Goal: Task Accomplishment & Management: Complete application form

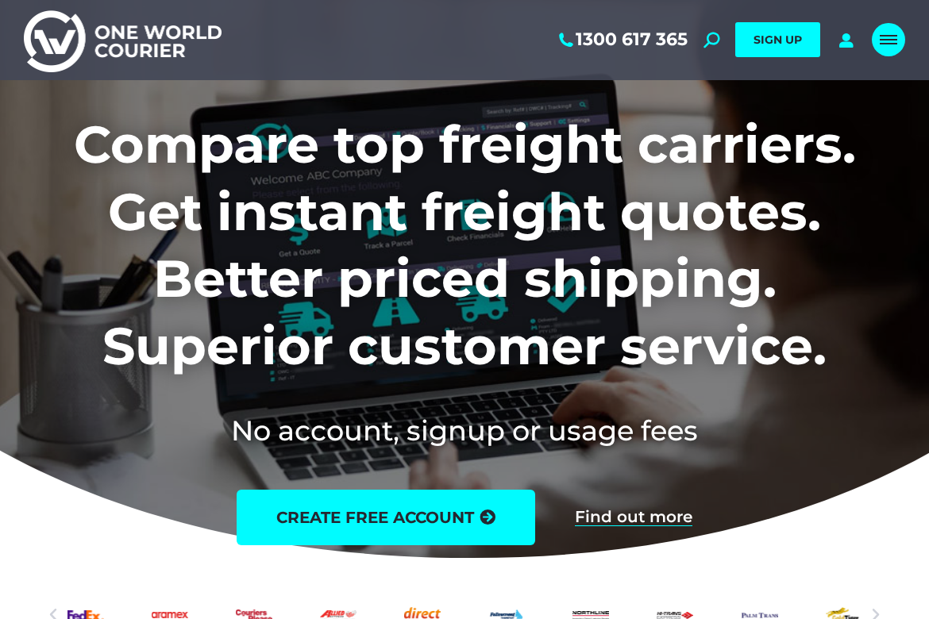
click at [900, 40] on link "Mobile menu icon" at bounding box center [888, 39] width 33 height 33
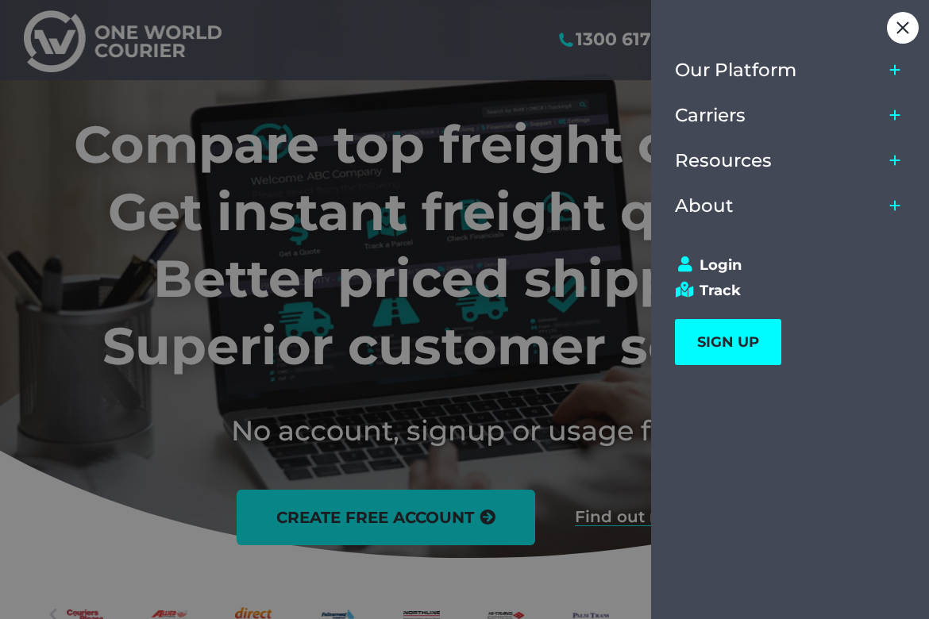
click at [445, 261] on div at bounding box center [464, 309] width 929 height 619
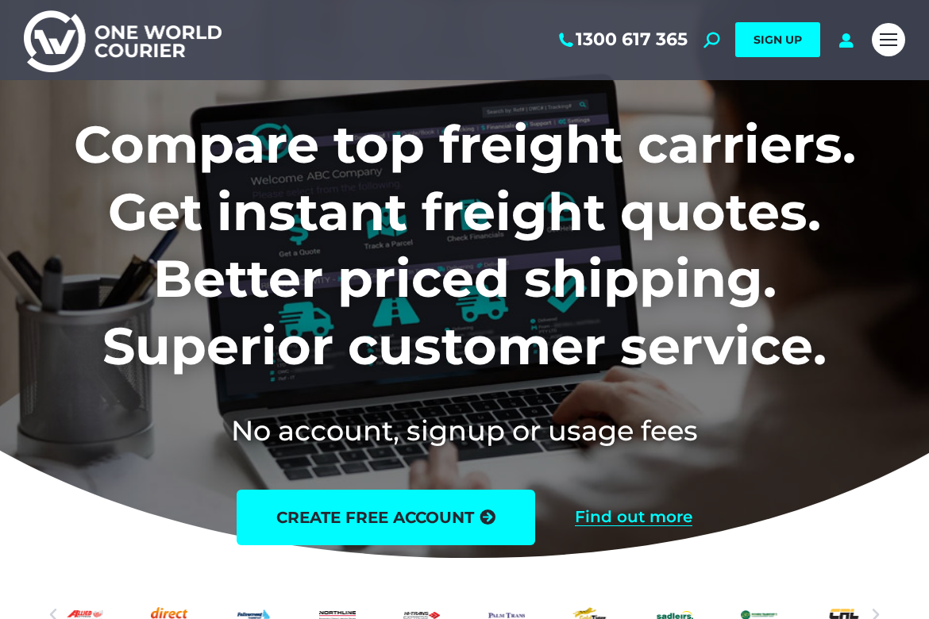
click at [633, 517] on link "Find out more" at bounding box center [634, 517] width 118 height 17
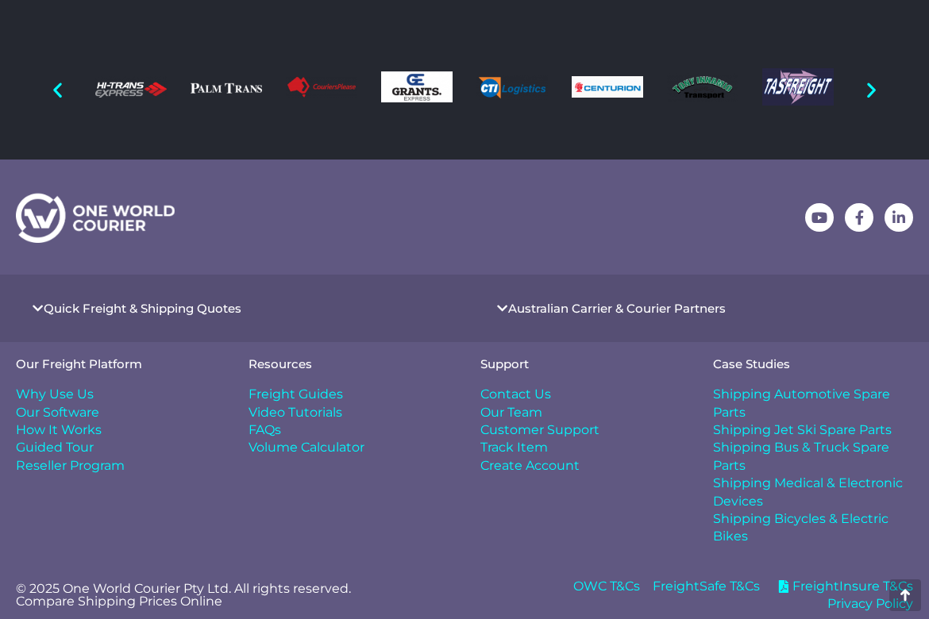
scroll to position [1494, 0]
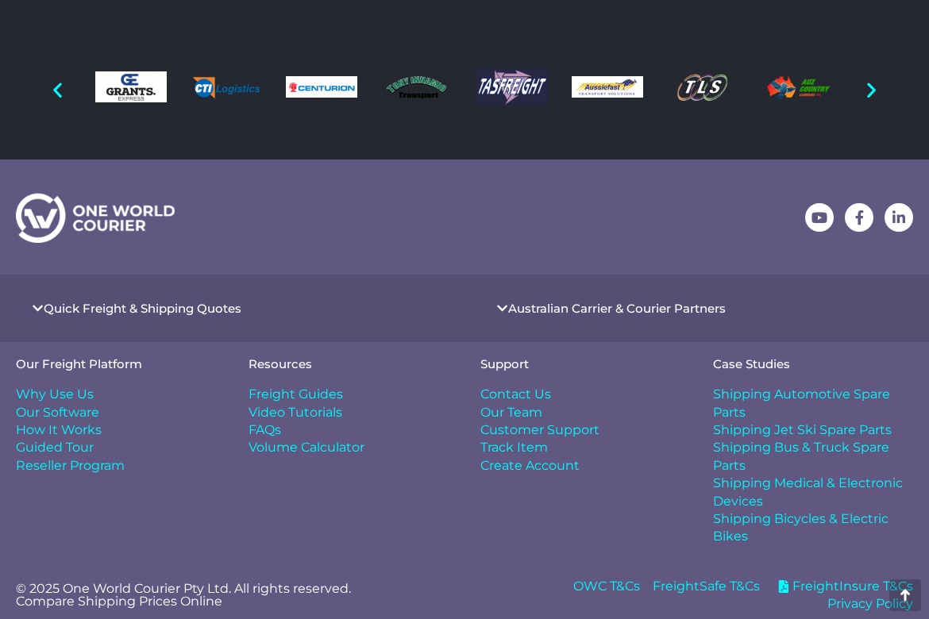
click at [796, 511] on span "Shipping Bicycles & Electric Bikes" at bounding box center [813, 529] width 201 height 36
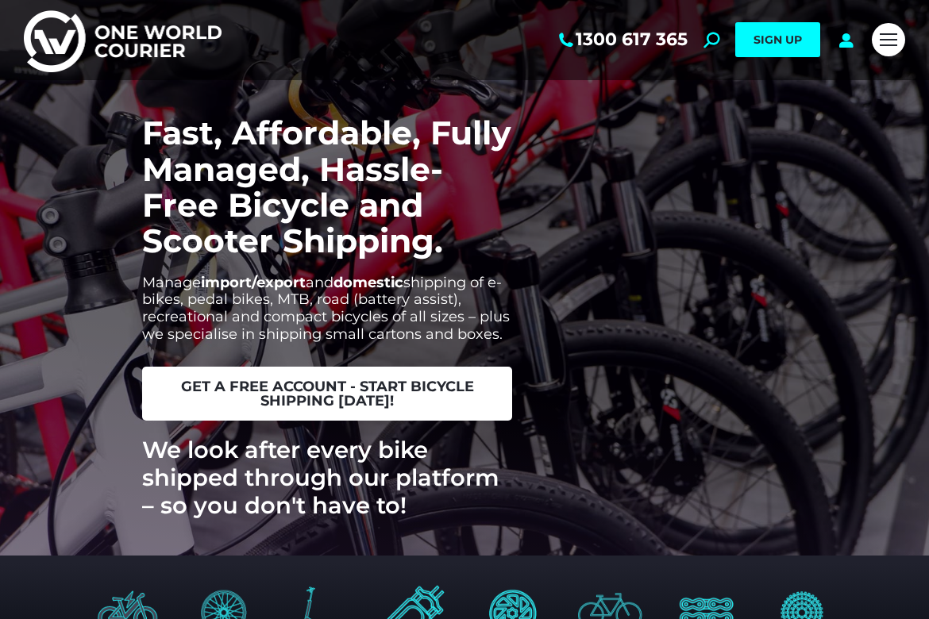
click at [326, 395] on span "get a free account - start bicycle shipping today!" at bounding box center [327, 394] width 332 height 29
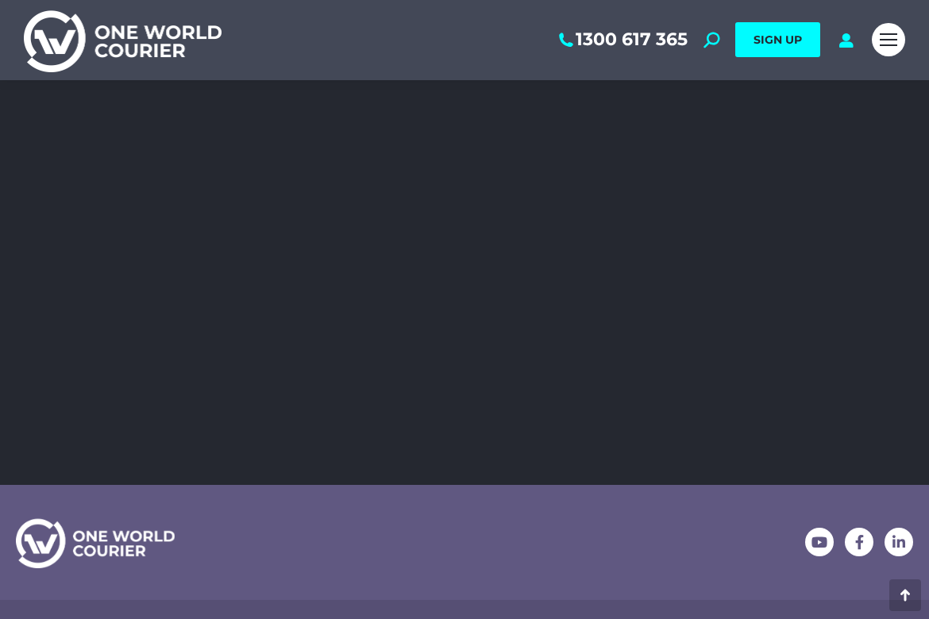
scroll to position [2300, 0]
